Goal: Consume media (video, audio): Consume media (video, audio)

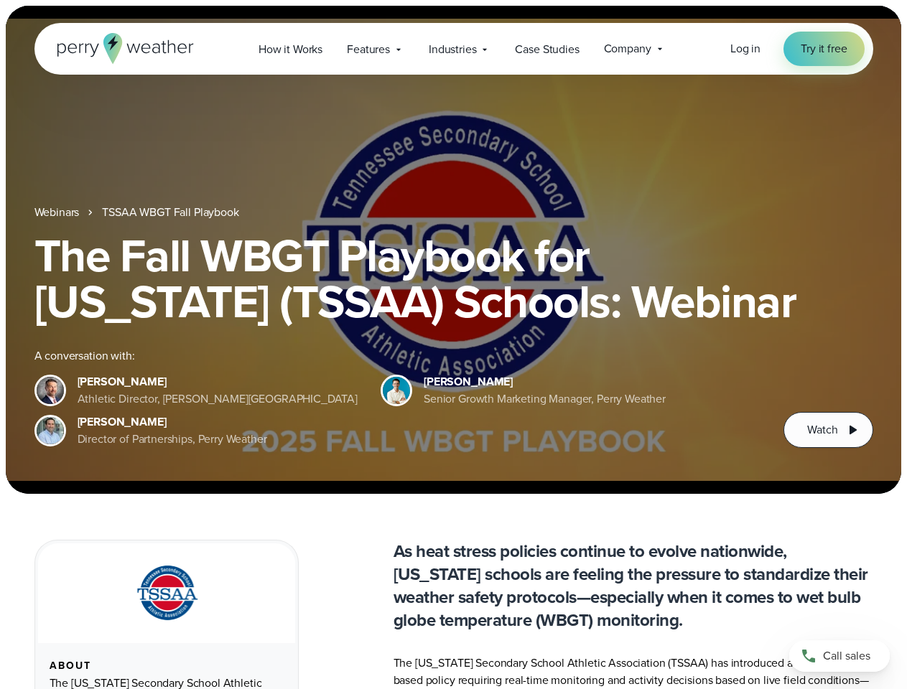
click at [453, 345] on div "The Fall WBGT Playbook for [US_STATE] (TSSAA) Schools: Webinar A conversation w…" at bounding box center [453, 340] width 839 height 215
click at [453, 49] on span "Industries" at bounding box center [452, 49] width 47 height 17
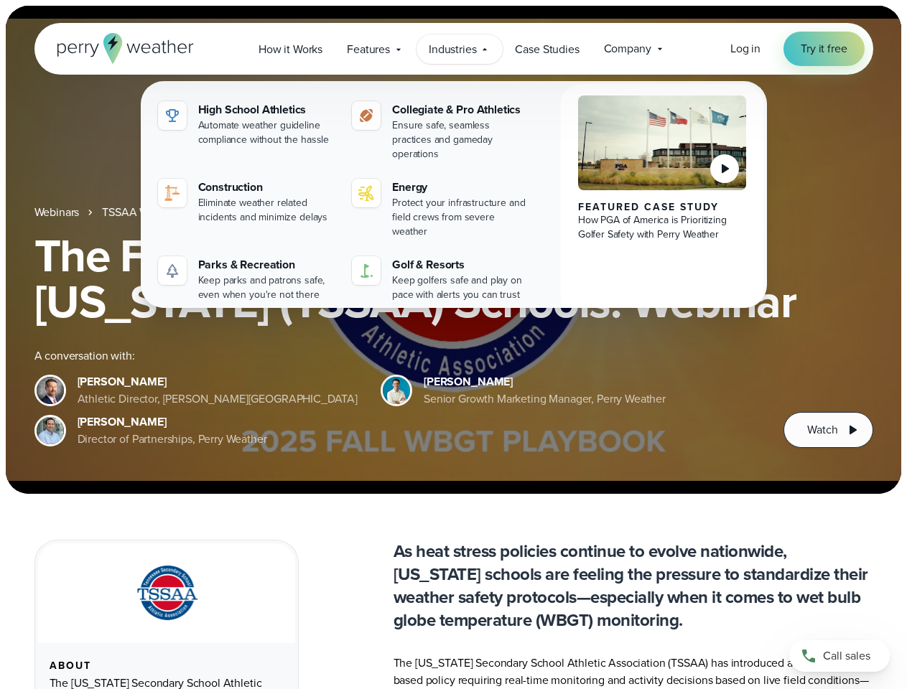
click at [453, 250] on h1 "The Fall WBGT Playbook for [US_STATE] (TSSAA) Schools: Webinar" at bounding box center [453, 279] width 839 height 92
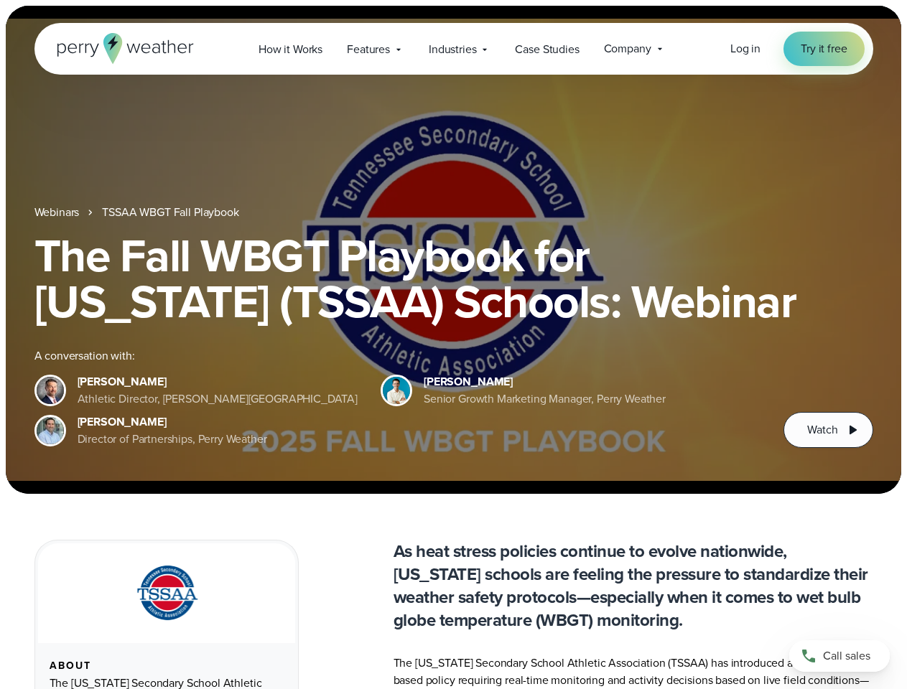
click at [172, 213] on link "TSSAA WBGT Fall Playbook" at bounding box center [170, 212] width 136 height 17
click at [828, 430] on span "Watch" at bounding box center [822, 430] width 30 height 17
